Goal: Transaction & Acquisition: Purchase product/service

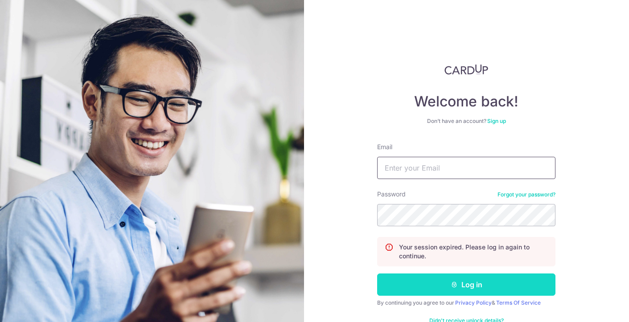
type input "khangkhang23@yahoo.com.sg"
click at [437, 285] on button "Log in" at bounding box center [466, 285] width 178 height 22
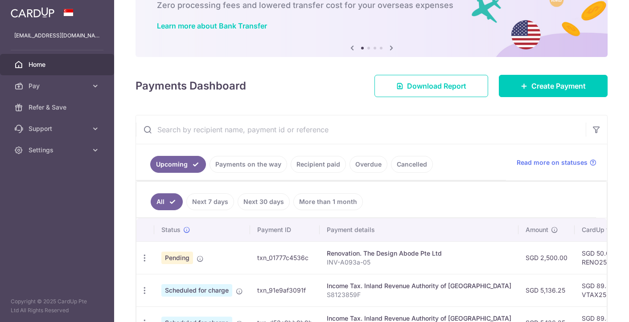
scroll to position [82, 0]
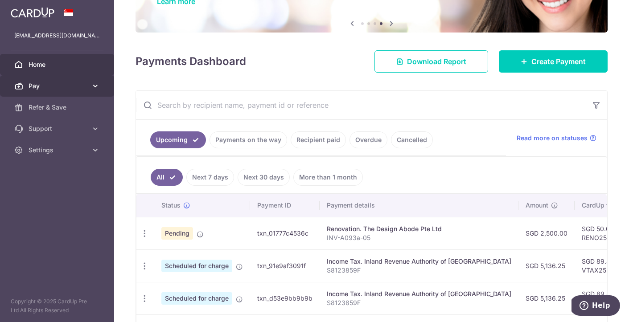
click at [60, 86] on span "Pay" at bounding box center [58, 86] width 59 height 9
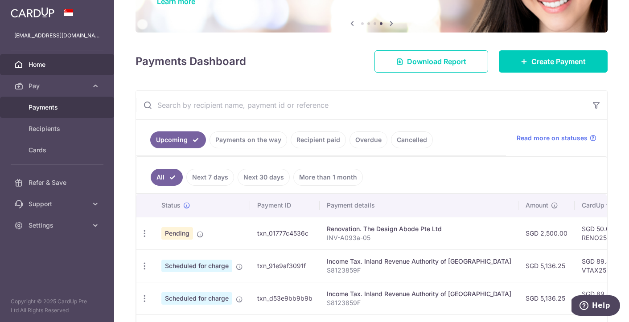
click at [46, 110] on span "Payments" at bounding box center [58, 107] width 59 height 9
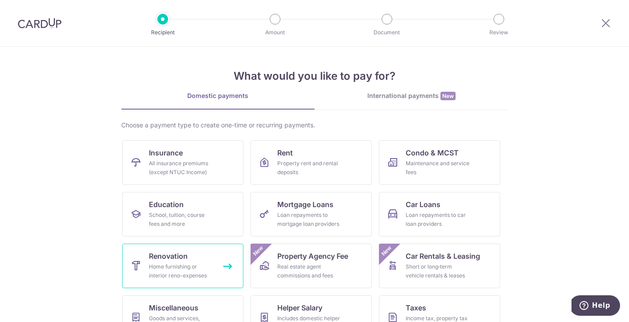
click at [188, 261] on link "Renovation Home furnishing or interior reno-expenses" at bounding box center [182, 266] width 121 height 45
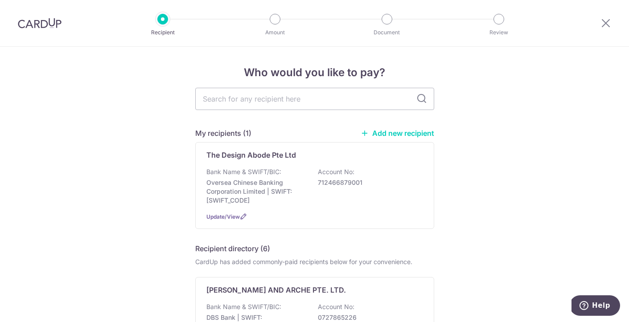
click at [407, 134] on link "Add new recipient" at bounding box center [397, 133] width 74 height 9
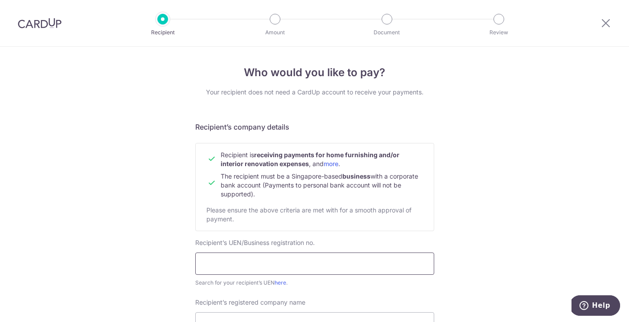
click at [285, 267] on input "text" at bounding box center [314, 264] width 239 height 22
type input "201133434M"
click at [237, 316] on input "Recipient’s registered company name" at bounding box center [314, 323] width 239 height 22
type input "Frontline Builder Pte Ltd"
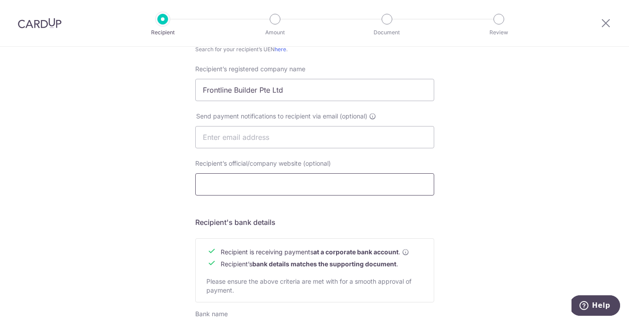
scroll to position [336, 0]
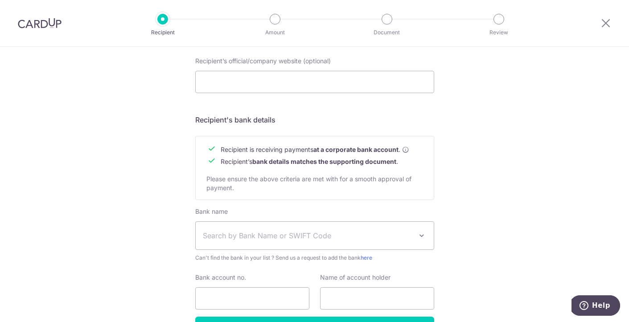
click at [245, 233] on span "Search by Bank Name or SWIFT Code" at bounding box center [307, 235] width 209 height 11
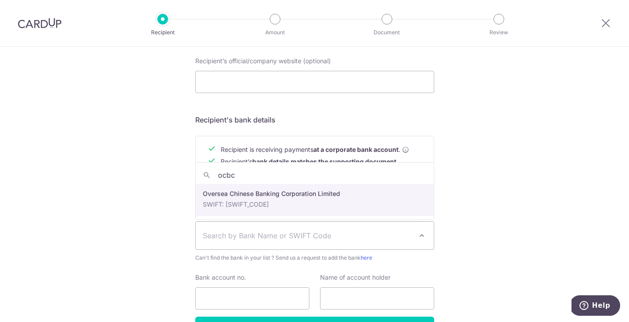
type input "ocbc"
select select "12"
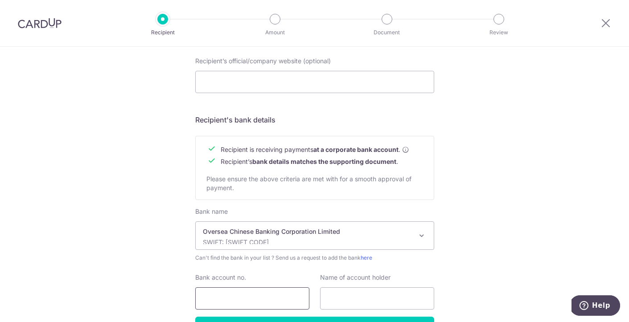
click at [231, 300] on input "Bank account no." at bounding box center [252, 298] width 114 height 22
type input "588069401001"
click at [337, 300] on input "text" at bounding box center [377, 298] width 114 height 22
type input "Frontline Builder Pte Ltd"
click at [510, 224] on div "Who would you like to pay? Your recipient does not need a CardUp account to rec…" at bounding box center [314, 46] width 629 height 670
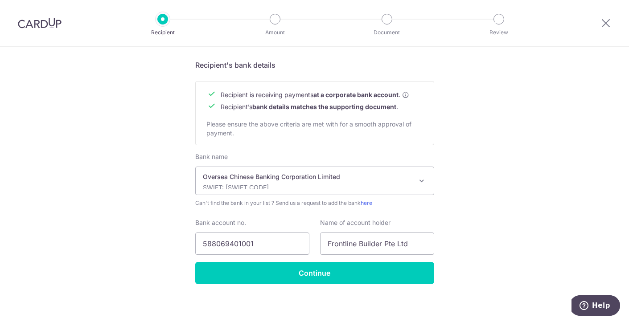
scroll to position [395, 0]
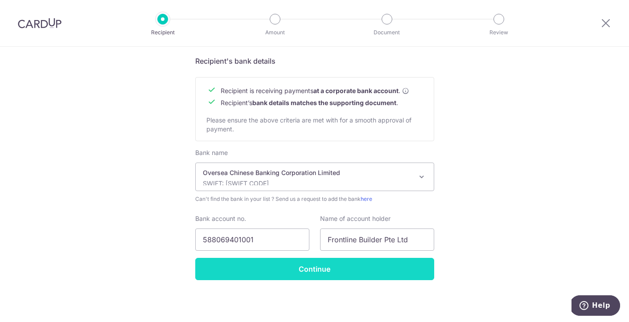
click at [303, 272] on input "Continue" at bounding box center [314, 269] width 239 height 22
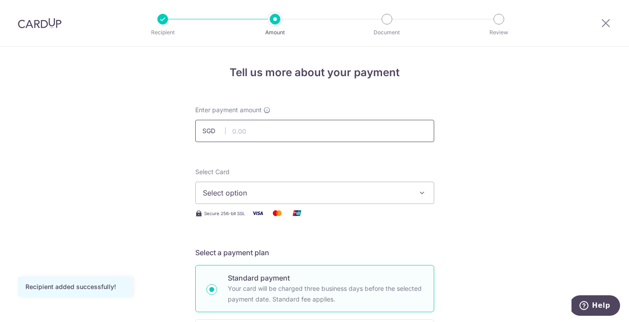
click at [270, 128] on input "text" at bounding box center [314, 131] width 239 height 22
type input "40,000.00"
click at [400, 194] on span "Select option" at bounding box center [307, 193] width 208 height 11
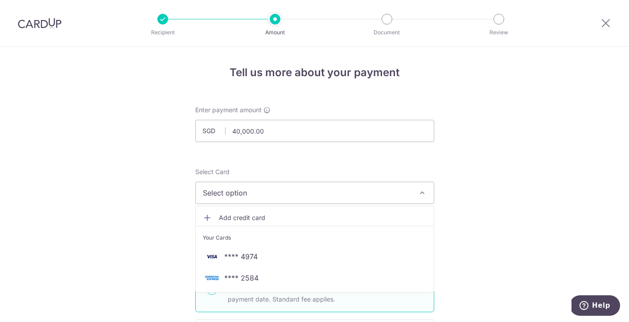
click at [238, 278] on span "**** 2584" at bounding box center [241, 278] width 34 height 11
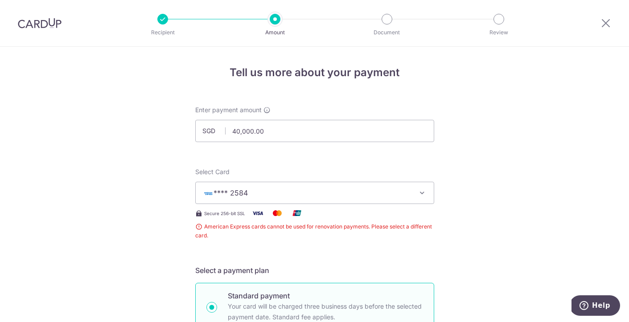
click at [409, 193] on span "**** 2584" at bounding box center [307, 193] width 208 height 11
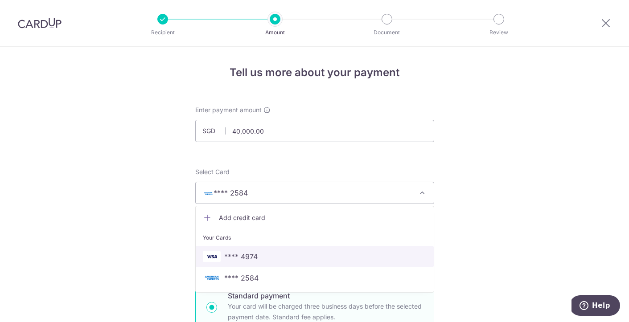
click at [252, 257] on span "**** 4974" at bounding box center [240, 256] width 33 height 11
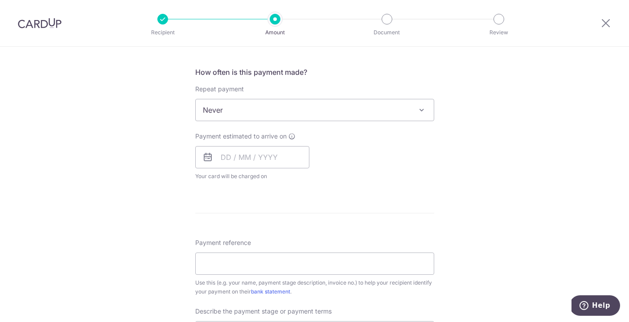
scroll to position [324, 0]
click at [275, 260] on input "Payment reference" at bounding box center [314, 264] width 239 height 22
type input "F2025/58HSD/01"
click at [364, 221] on form "Enter payment amount SGD 40,000.00 40000.00 Recipient added successfully! Selec…" at bounding box center [314, 164] width 239 height 765
click at [309, 228] on form "Enter payment amount SGD 40,000.00 40000.00 Recipient added successfully! Selec…" at bounding box center [314, 164] width 239 height 765
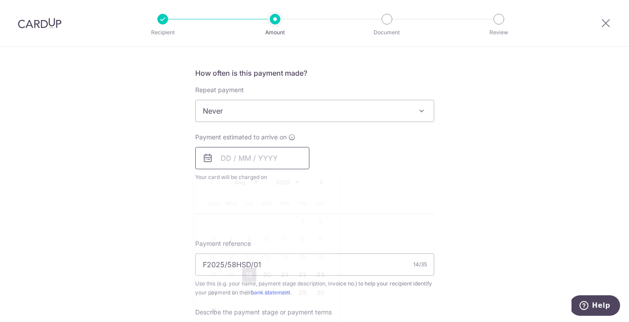
click at [255, 156] on input "text" at bounding box center [252, 158] width 114 height 22
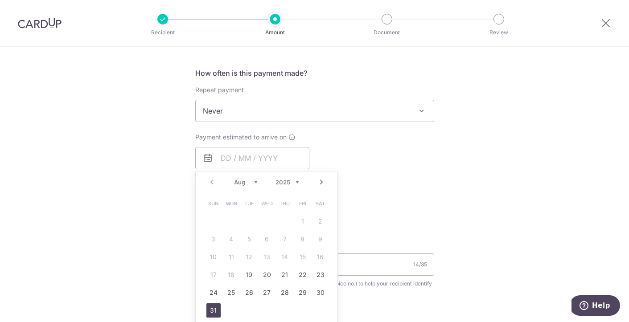
click at [215, 310] on link "31" at bounding box center [213, 310] width 14 height 14
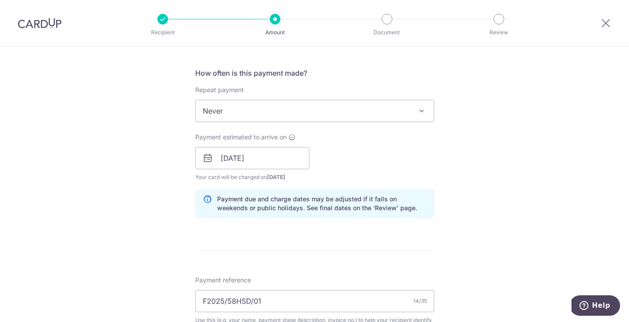
click at [387, 171] on div "Payment estimated to arrive on 31/08/2025 Prev Next Aug Sep Oct Nov Dec 2025 20…" at bounding box center [314, 157] width 249 height 49
click at [250, 162] on input "31/08/2025" at bounding box center [252, 158] width 114 height 22
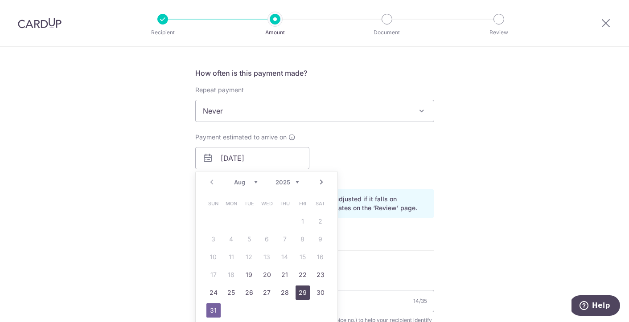
click at [300, 294] on link "29" at bounding box center [302, 293] width 14 height 14
type input "29/08/2025"
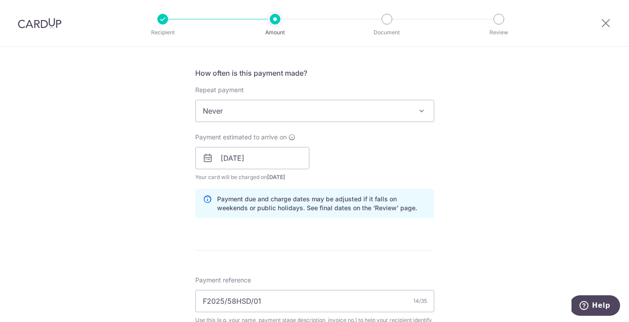
click at [359, 157] on div "Payment estimated to arrive on 29/08/2025 Prev Next Aug Sep Oct Nov Dec 2025 20…" at bounding box center [314, 157] width 249 height 49
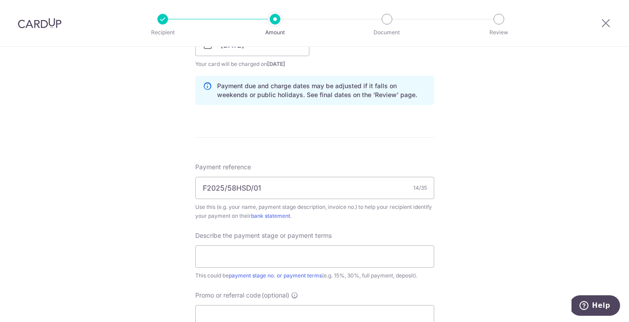
scroll to position [438, 0]
click at [259, 263] on input "text" at bounding box center [314, 255] width 239 height 22
click at [362, 221] on div "Payment reference F2025/58HSD/01 14/35 Use this (e.g. your name, payment stage …" at bounding box center [314, 243] width 239 height 165
click at [286, 255] on input "text" at bounding box center [314, 255] width 239 height 22
type input "Progress Claim No. 1"
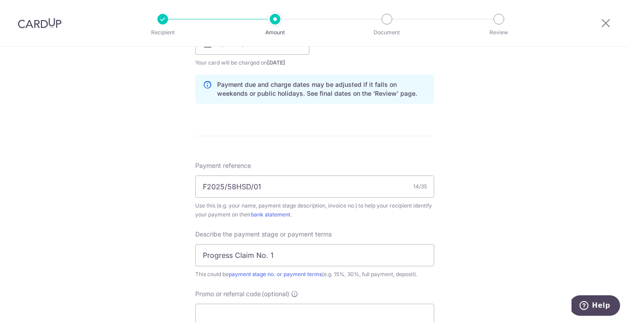
click at [488, 275] on div "Tell us more about your payment Enter payment amount SGD 40,000.00 40000.00 Rec…" at bounding box center [314, 59] width 629 height 902
click at [298, 311] on input "Promo or referral code (optional)" at bounding box center [314, 315] width 239 height 22
type input "RENO25ONE"
click at [500, 247] on div "Tell us more about your payment Enter payment amount SGD 40,000.00 40000.00 Rec…" at bounding box center [314, 79] width 629 height 942
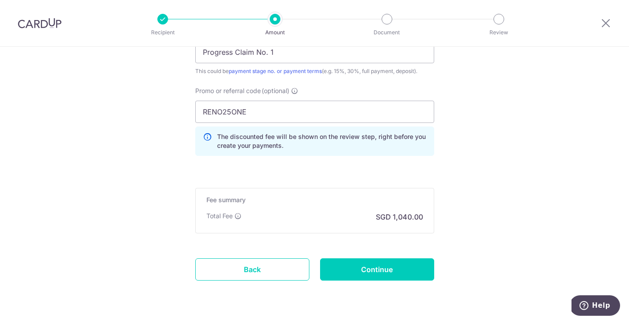
scroll to position [644, 0]
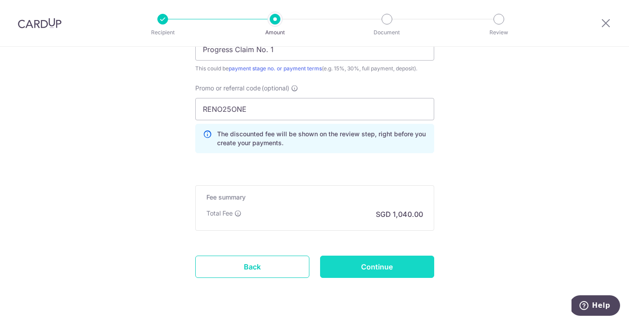
click at [371, 266] on input "Continue" at bounding box center [377, 267] width 114 height 22
type input "Create Schedule"
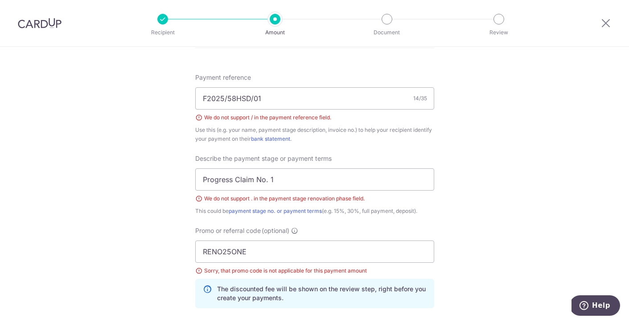
scroll to position [518, 0]
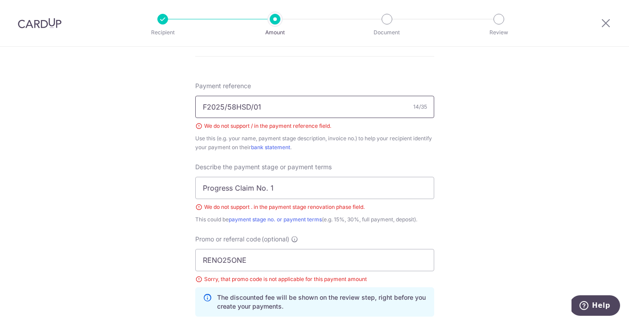
click at [226, 107] on input "F2025/58HSD/01" at bounding box center [314, 107] width 239 height 22
type input "F2025 58HSD 01"
click at [269, 190] on input "Progress Claim No. 1" at bounding box center [314, 188] width 239 height 22
type input "Progress Claim No 1"
click at [488, 176] on div "Tell us more about your payment Enter payment amount SGD 40,000.00 40000.00 Sel…" at bounding box center [314, 19] width 629 height 980
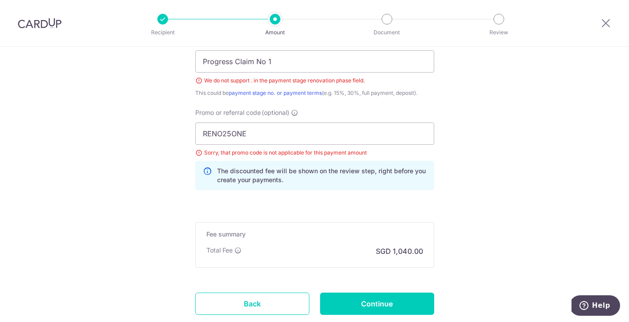
scroll to position [648, 0]
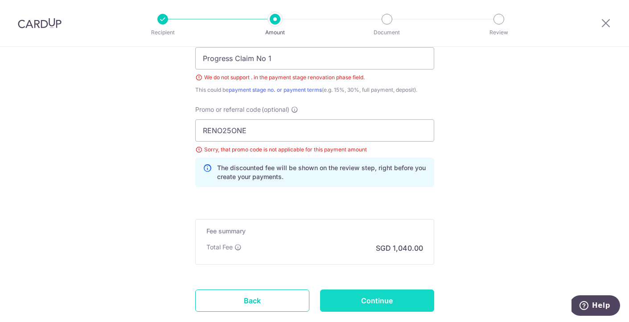
click at [367, 306] on input "Continue" at bounding box center [377, 301] width 114 height 22
type input "Create Schedule"
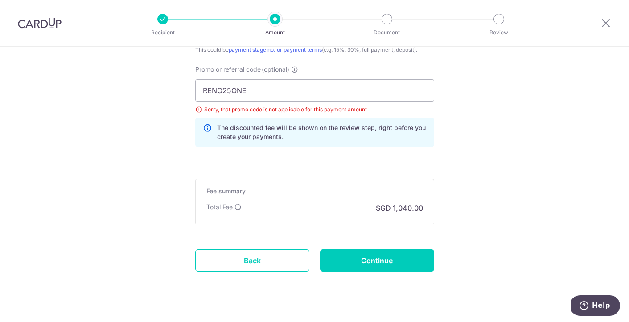
scroll to position [679, 0]
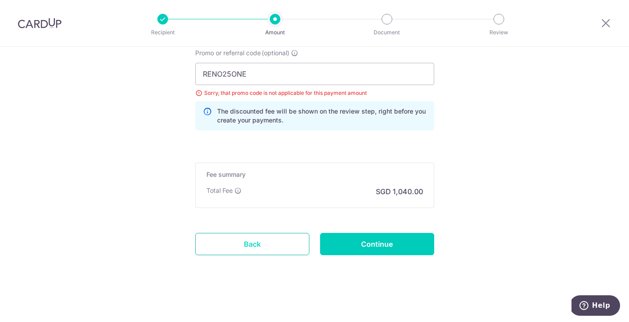
click at [253, 243] on link "Back" at bounding box center [252, 244] width 114 height 22
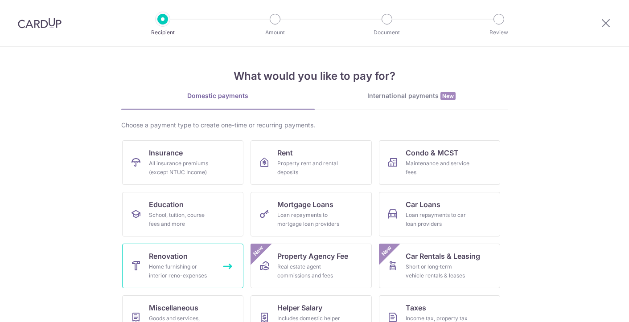
click at [178, 265] on div "Home furnishing or interior reno-expenses" at bounding box center [181, 271] width 64 height 18
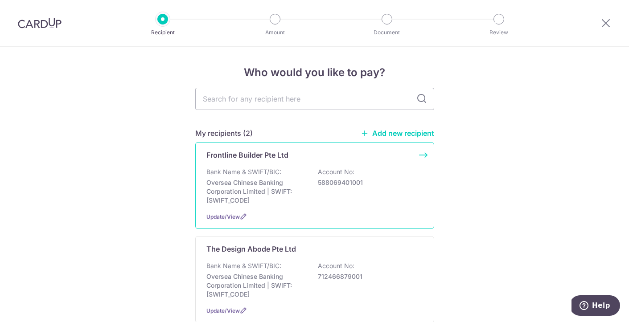
click at [308, 171] on div "Bank Name & SWIFT/BIC: Oversea Chinese Banking Corporation Limited | SWIFT: [SW…" at bounding box center [314, 185] width 217 height 37
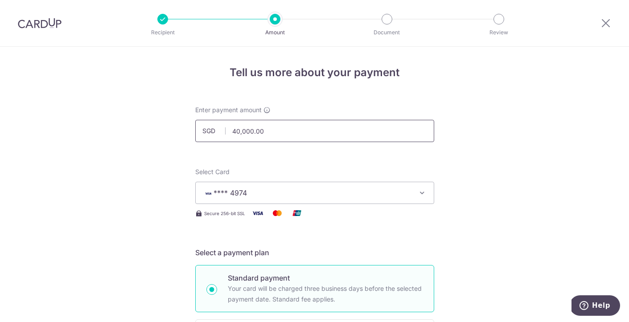
click at [236, 131] on input "40,000.00" at bounding box center [314, 131] width 239 height 22
type input "20,000.00"
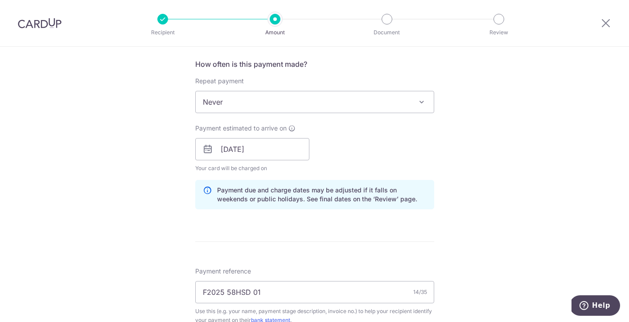
scroll to position [335, 0]
click at [491, 189] on div "Tell us more about your payment Enter payment amount SGD 20,000.00 20000.00 Sel…" at bounding box center [314, 163] width 629 height 902
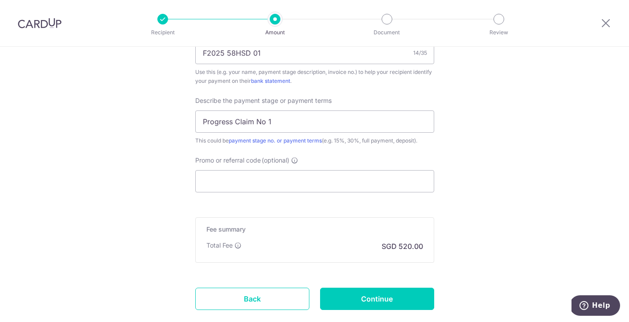
scroll to position [573, 0]
click at [271, 189] on input "Promo or referral code (optional)" at bounding box center [314, 180] width 239 height 22
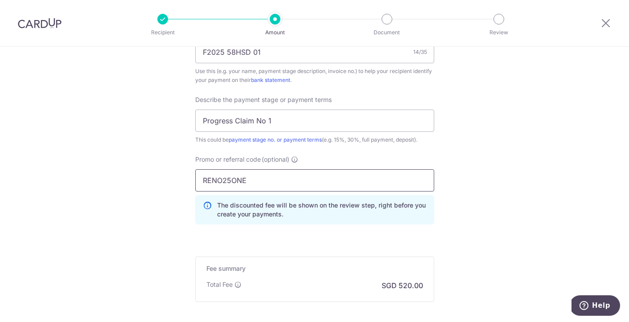
type input "RENO25ONE"
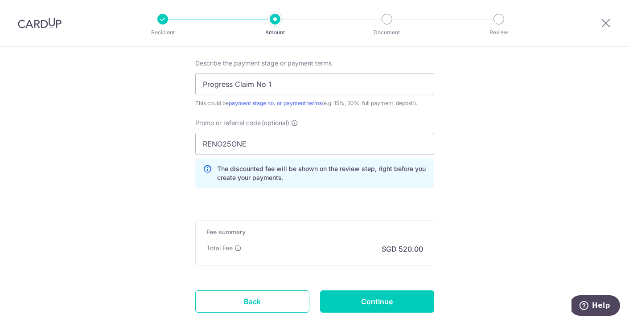
scroll to position [667, 0]
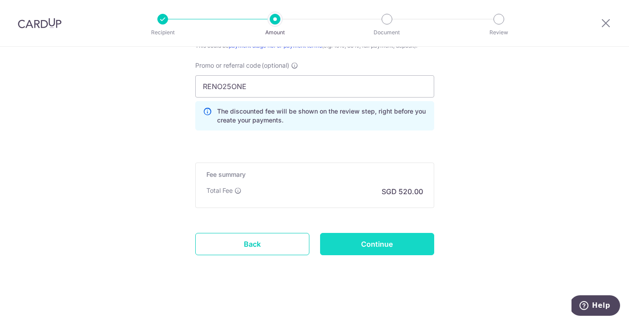
click at [380, 244] on input "Continue" at bounding box center [377, 244] width 114 height 22
type input "Update Schedule"
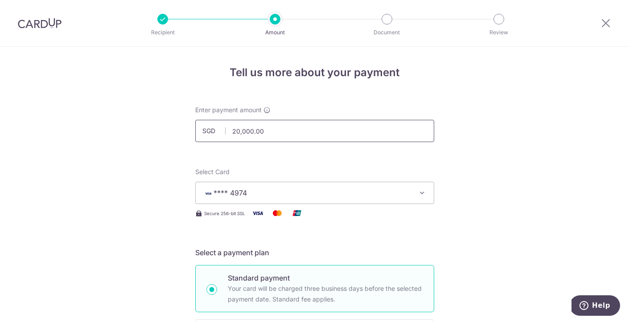
click at [235, 131] on input "20,000.00" at bounding box center [314, 131] width 239 height 22
type input "30,000.00"
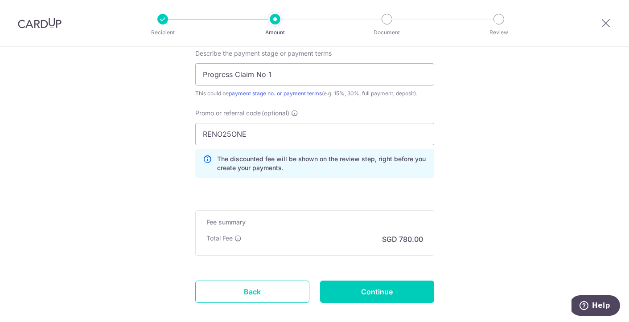
scroll to position [620, 0]
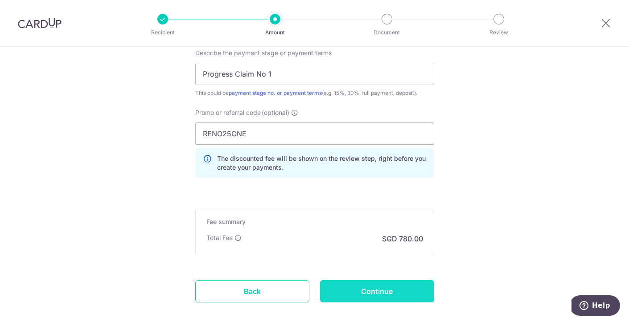
click at [387, 292] on input "Continue" at bounding box center [377, 291] width 114 height 22
type input "Update Schedule"
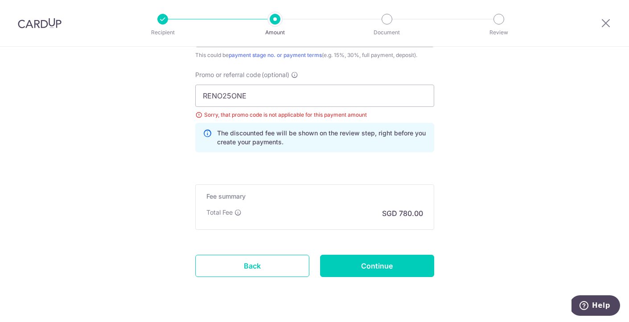
scroll to position [665, 0]
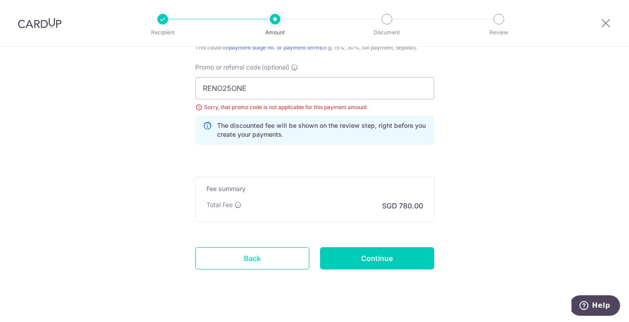
click at [269, 257] on link "Back" at bounding box center [252, 258] width 114 height 22
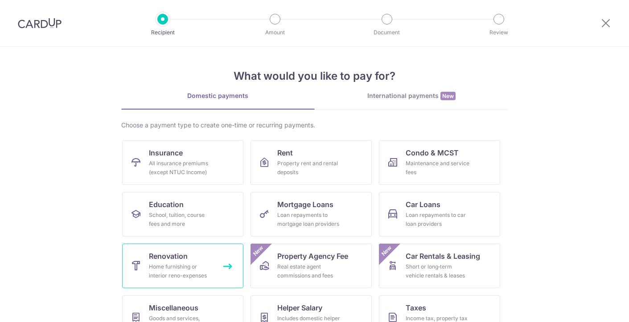
click at [176, 265] on div "Home furnishing or interior reno-expenses" at bounding box center [181, 271] width 64 height 18
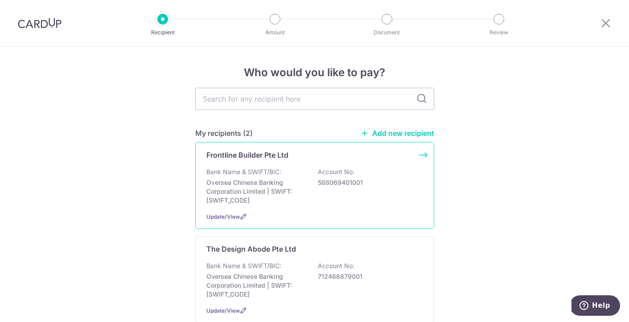
click at [261, 185] on p "Oversea Chinese Banking Corporation Limited | SWIFT: [SWIFT_CODE]" at bounding box center [256, 191] width 100 height 27
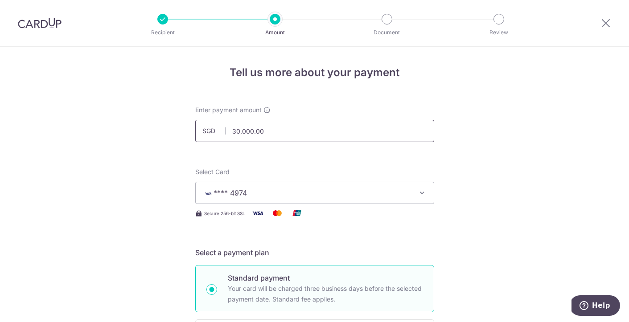
click at [240, 130] on input "30,000.00" at bounding box center [314, 131] width 239 height 22
type input "25,000.00"
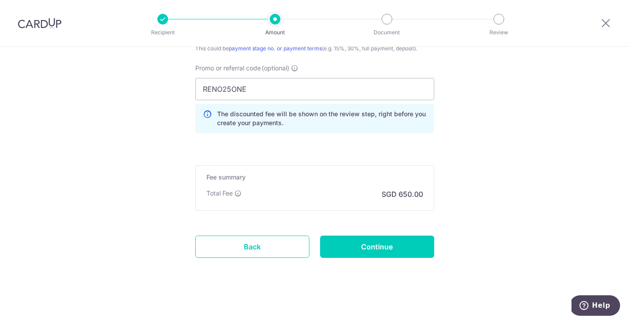
scroll to position [667, 0]
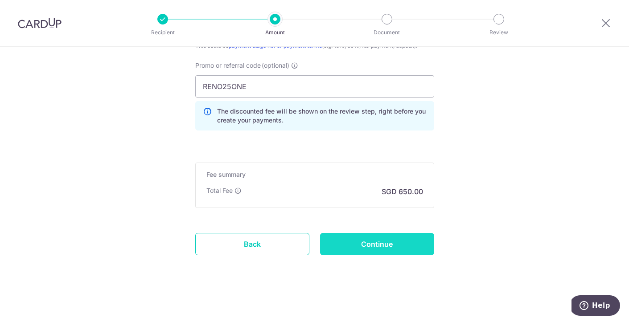
click at [381, 245] on input "Continue" at bounding box center [377, 244] width 114 height 22
type input "Update Schedule"
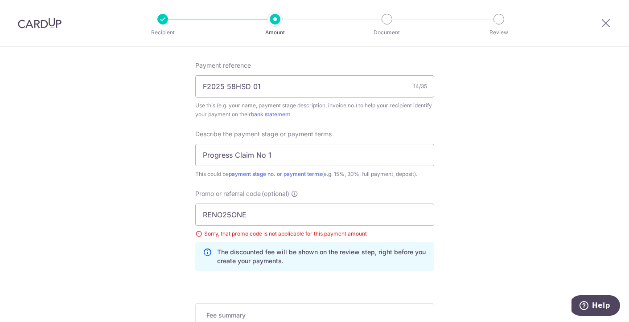
scroll to position [679, 0]
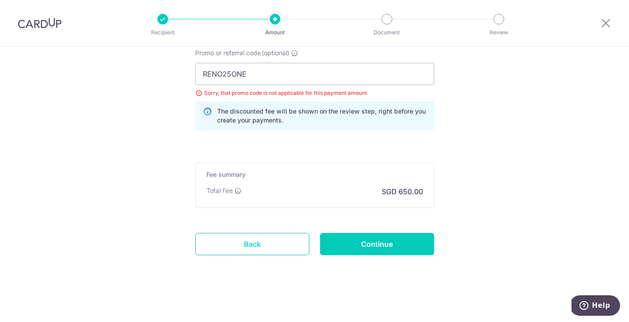
click at [272, 248] on link "Back" at bounding box center [252, 244] width 114 height 22
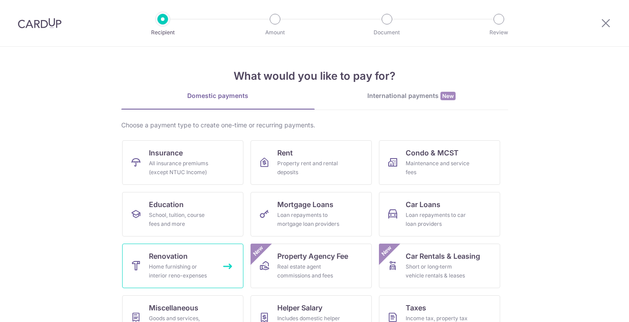
click at [200, 266] on div "Home furnishing or interior reno-expenses" at bounding box center [181, 271] width 64 height 18
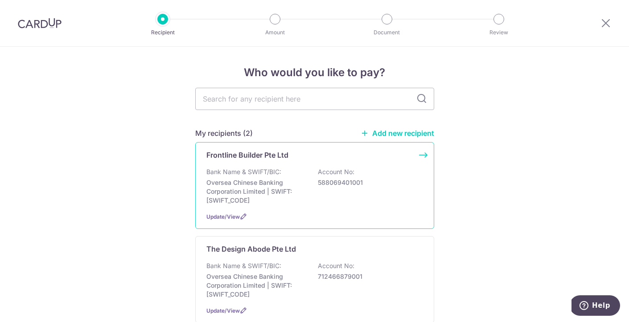
click at [245, 176] on div "Bank Name & SWIFT/BIC: Oversea Chinese Banking Corporation Limited | SWIFT: [SW…" at bounding box center [314, 185] width 217 height 37
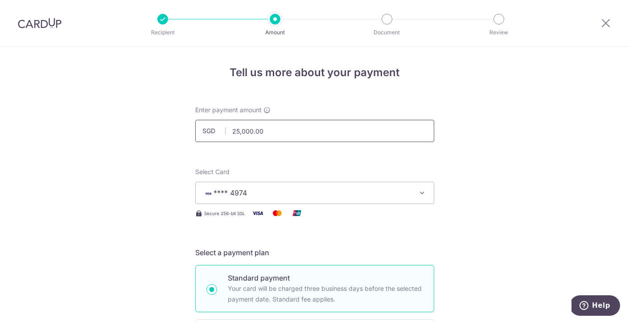
click at [239, 130] on input "25,000.00" at bounding box center [314, 131] width 239 height 22
type input "20,000.00"
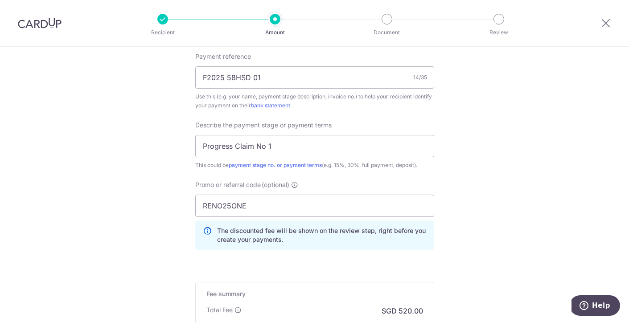
scroll to position [667, 0]
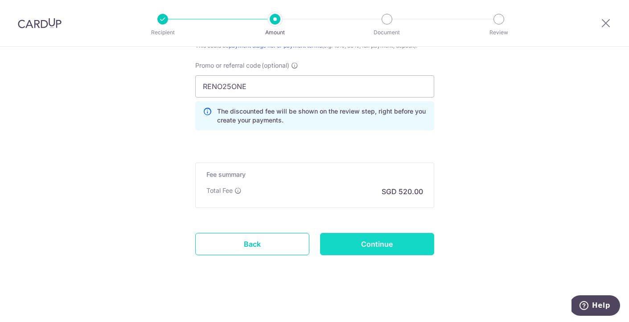
click at [384, 245] on input "Continue" at bounding box center [377, 244] width 114 height 22
type input "Update Schedule"
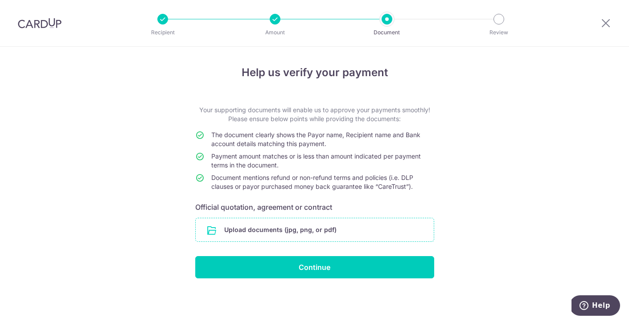
click at [265, 234] on input "file" at bounding box center [315, 229] width 238 height 23
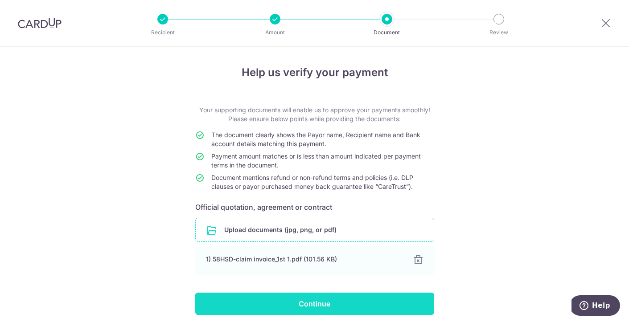
click at [345, 305] on input "Continue" at bounding box center [314, 304] width 239 height 22
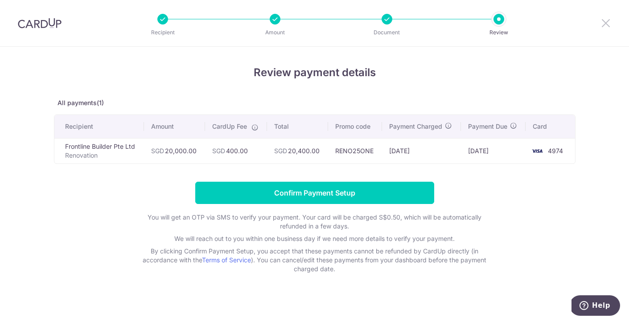
click at [606, 21] on icon at bounding box center [605, 22] width 11 height 11
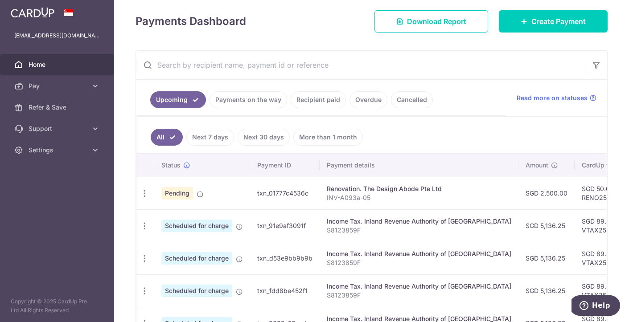
scroll to position [112, 0]
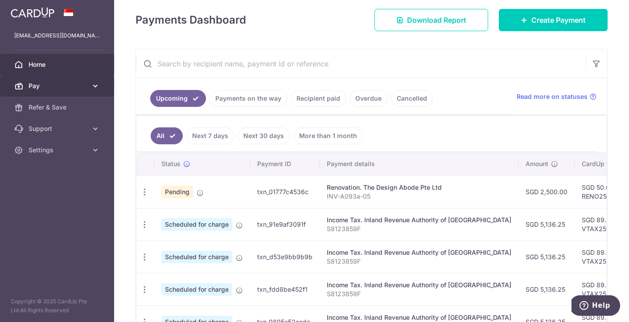
click at [48, 88] on span "Pay" at bounding box center [58, 86] width 59 height 9
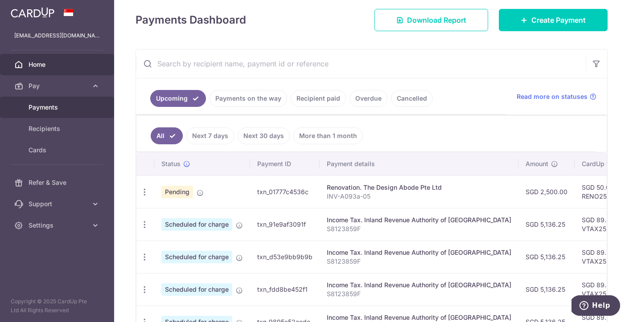
click at [44, 109] on span "Payments" at bounding box center [58, 107] width 59 height 9
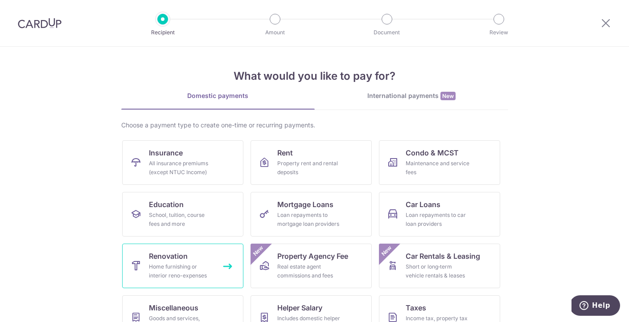
click at [177, 259] on span "Renovation" at bounding box center [168, 256] width 39 height 11
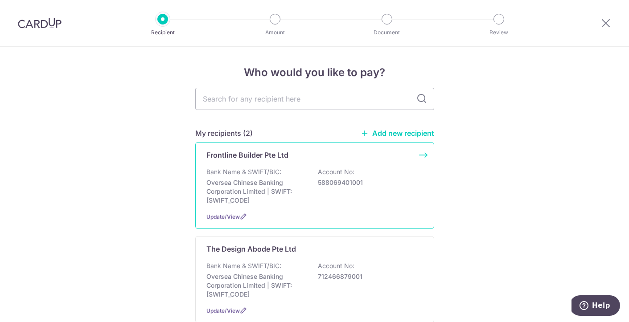
click at [283, 172] on div "Bank Name & SWIFT/BIC: Oversea Chinese Banking Corporation Limited | SWIFT: [SW…" at bounding box center [314, 185] width 217 height 37
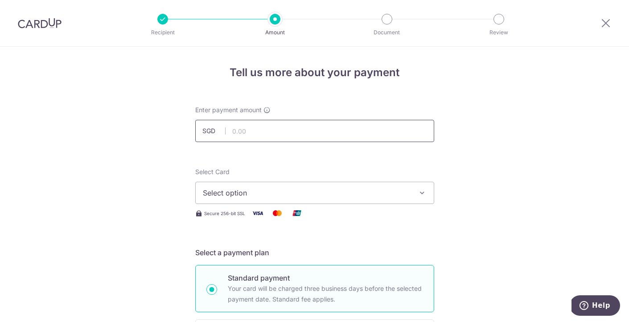
click at [255, 132] on input "text" at bounding box center [314, 131] width 239 height 22
type input "20,000.00"
click at [383, 196] on span "Select option" at bounding box center [307, 193] width 208 height 11
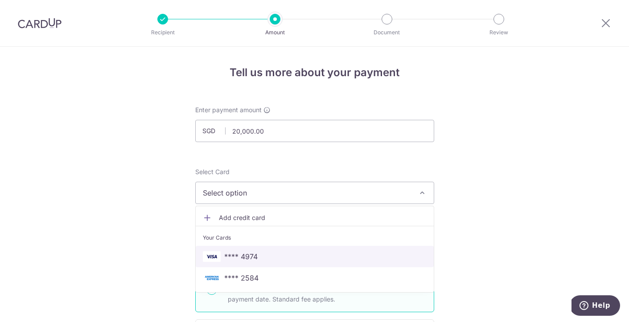
click at [275, 255] on span "**** 4974" at bounding box center [315, 256] width 224 height 11
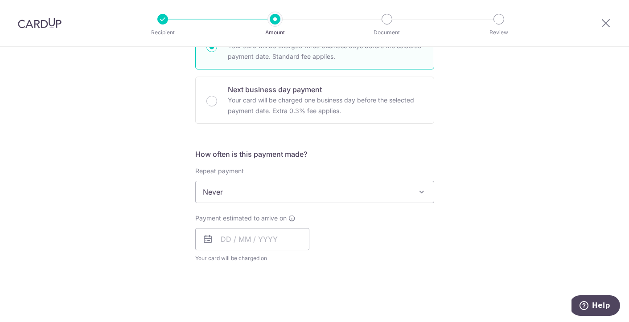
scroll to position [243, 0]
click at [222, 193] on span "Never" at bounding box center [315, 191] width 238 height 21
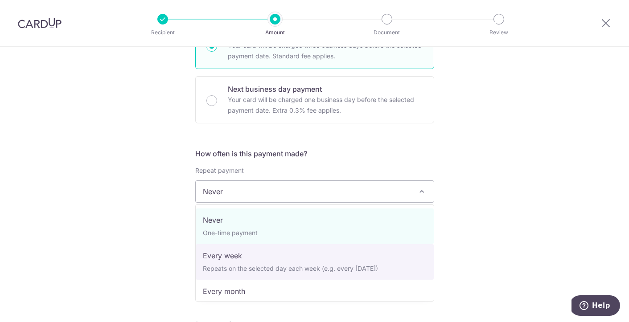
select select "2"
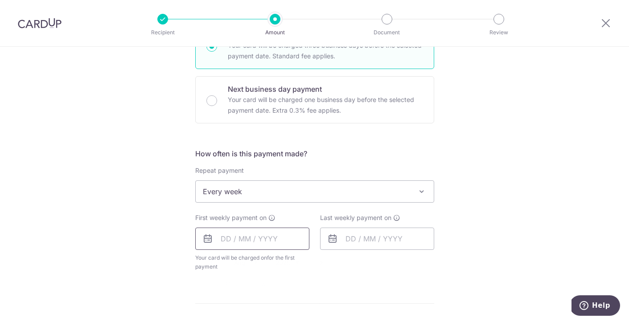
click at [228, 238] on input "text" at bounding box center [252, 239] width 114 height 22
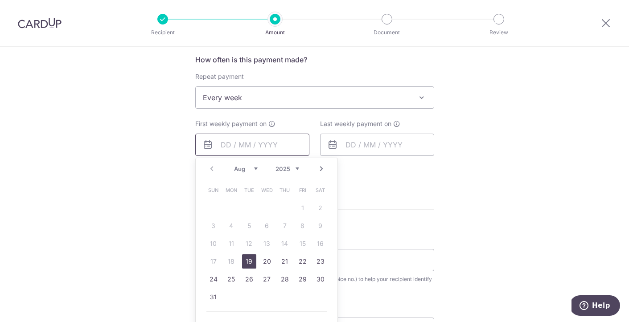
scroll to position [340, 0]
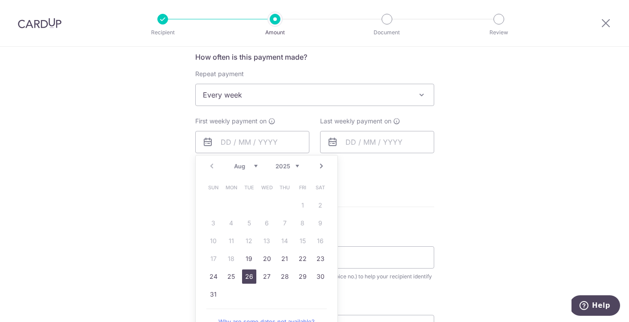
click at [249, 276] on link "26" at bounding box center [249, 277] width 14 height 14
type input "26/08/2025"
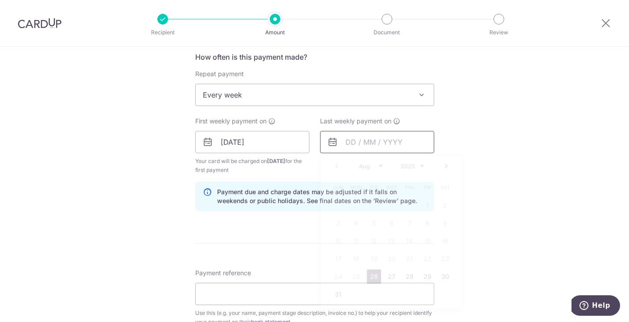
click at [384, 143] on input "text" at bounding box center [377, 142] width 114 height 22
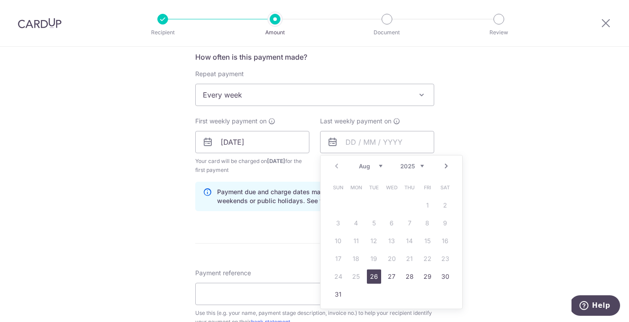
click at [447, 167] on link "Next" at bounding box center [446, 166] width 11 height 11
click at [336, 168] on link "Prev" at bounding box center [336, 166] width 11 height 11
click at [446, 165] on link "Next" at bounding box center [446, 166] width 11 height 11
click at [410, 223] on link "11" at bounding box center [409, 223] width 14 height 14
type input "[DATE]"
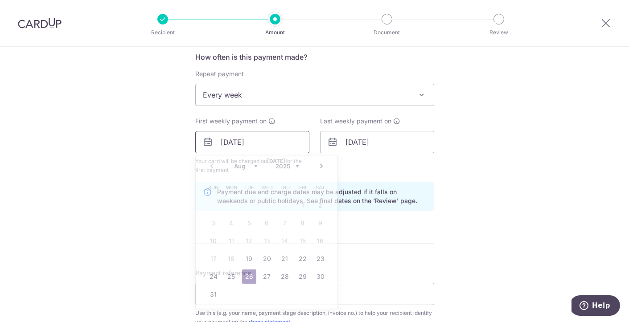
click at [272, 145] on input "26/08/2025" at bounding box center [252, 142] width 114 height 22
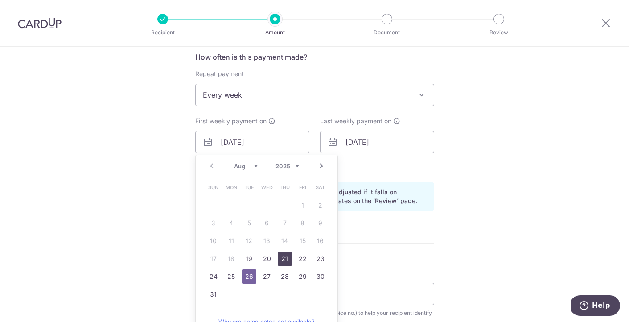
click at [285, 257] on link "21" at bounding box center [285, 259] width 14 height 14
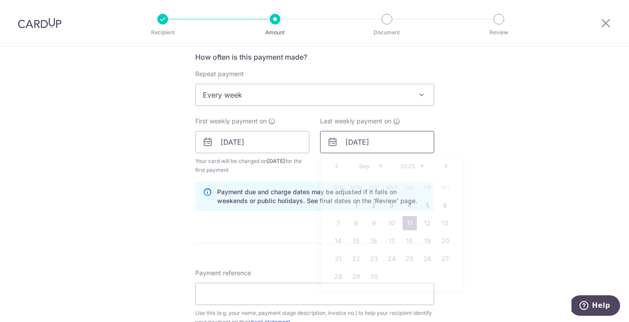
click at [395, 140] on input "[DATE]" at bounding box center [377, 142] width 114 height 22
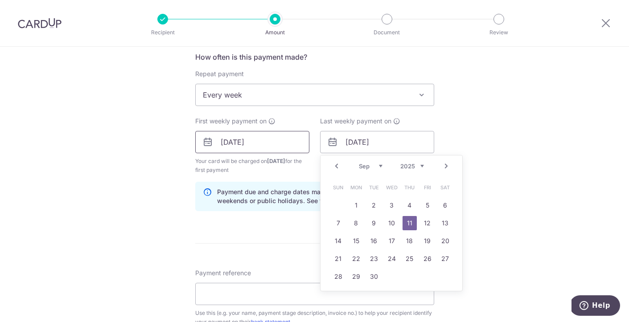
click at [278, 144] on input "21/08/2025" at bounding box center [252, 142] width 114 height 22
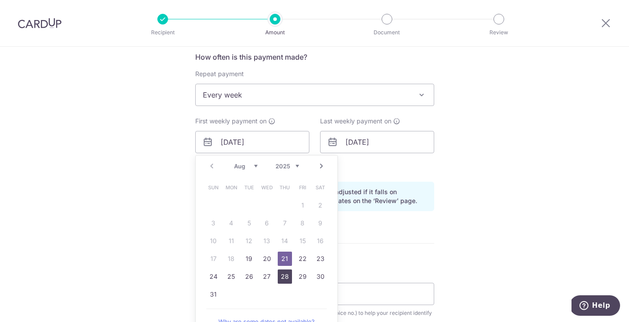
click at [285, 275] on link "28" at bounding box center [285, 277] width 14 height 14
type input "[DATE]"
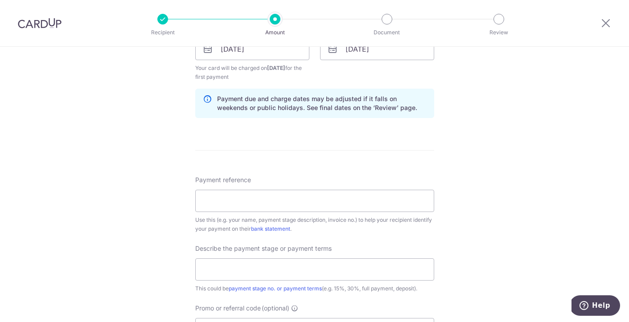
scroll to position [434, 0]
click at [239, 199] on input "Payment reference" at bounding box center [314, 200] width 239 height 22
type input "3HOME25R"
click at [244, 278] on input "text" at bounding box center [314, 268] width 239 height 22
type input "Progress Claim No 1"
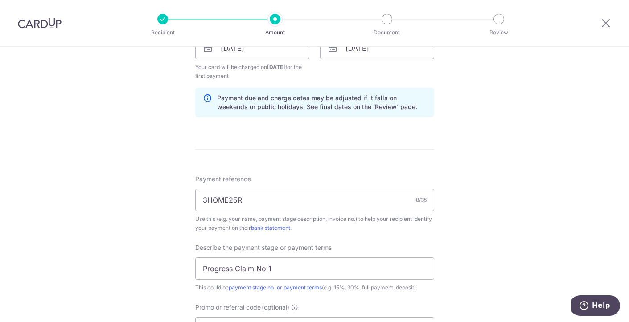
click at [288, 165] on form "Enter payment amount SGD 20,000.00 20000.00 Select Card **** 4974 Add credit ca…" at bounding box center [314, 77] width 239 height 810
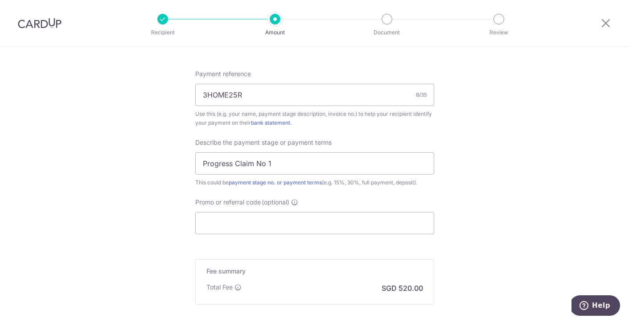
scroll to position [541, 0]
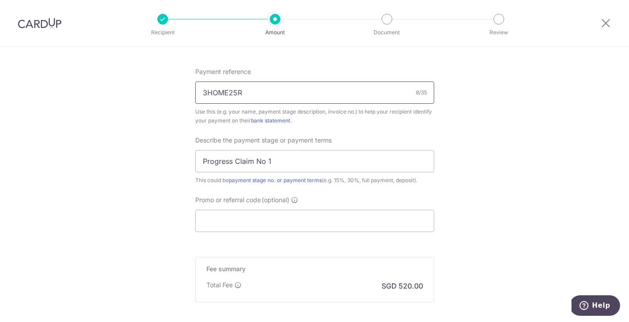
drag, startPoint x: 250, startPoint y: 93, endPoint x: 195, endPoint y: 94, distance: 55.3
click at [195, 94] on input "3HOME25R" at bounding box center [314, 93] width 239 height 22
click at [242, 221] on input "Promo or referral code (optional)" at bounding box center [314, 221] width 239 height 22
paste input "3HOME25R"
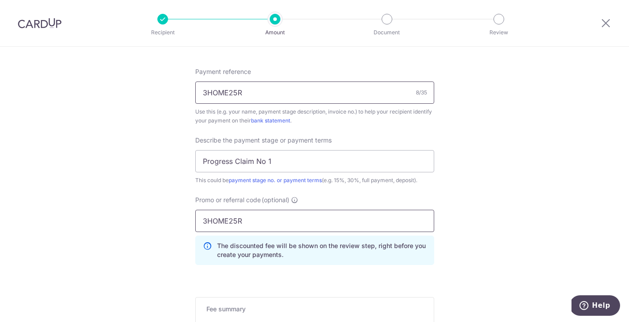
type input "3HOME25R"
click at [257, 92] on input "3HOME25R" at bounding box center [314, 93] width 239 height 22
type input "3"
type input "F2025 58HSD 01"
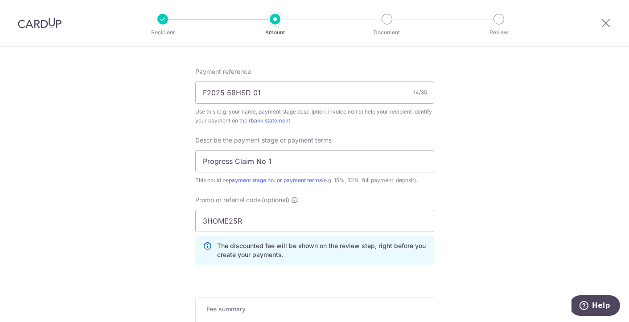
scroll to position [676, 0]
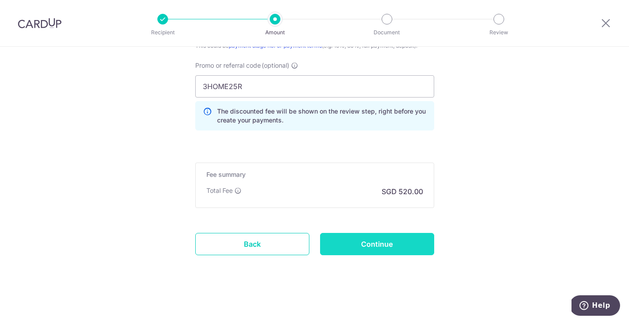
click at [372, 247] on input "Continue" at bounding box center [377, 244] width 114 height 22
type input "Create Schedule"
